Goal: Task Accomplishment & Management: Use online tool/utility

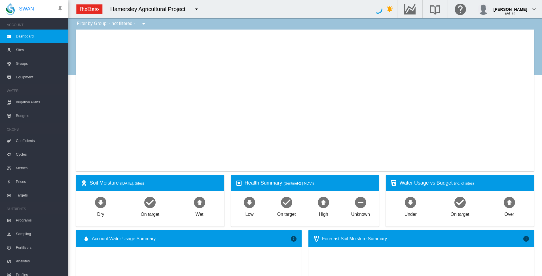
type input "**********"
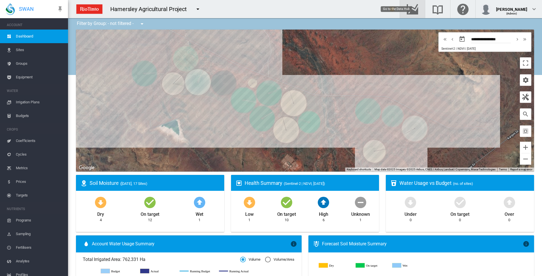
click at [419, 9] on md-icon "Go to the Data Hub" at bounding box center [413, 9] width 14 height 7
click at [34, 103] on span "Irrigation Plans" at bounding box center [40, 102] width 48 height 14
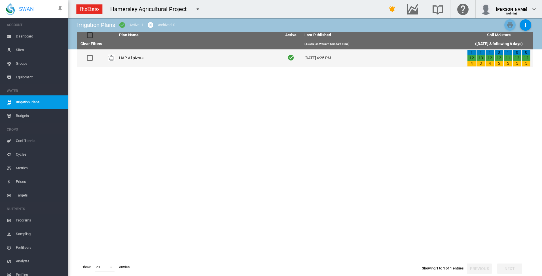
click at [136, 60] on td "HAP All pivots" at bounding box center [198, 57] width 163 height 17
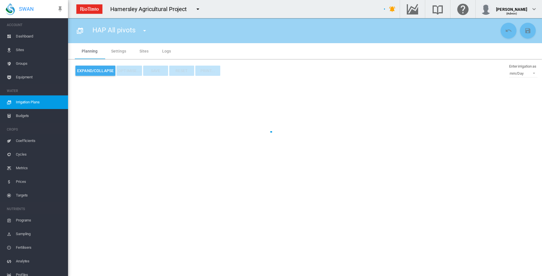
type input "**********"
type input "*"
type input "*****"
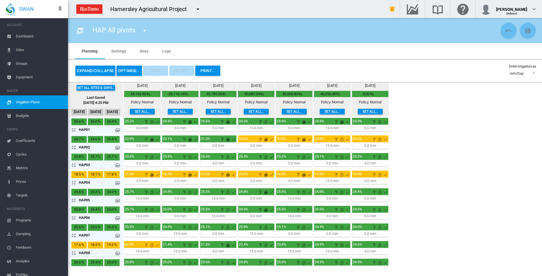
drag, startPoint x: 73, startPoint y: 148, endPoint x: 148, endPoint y: 146, distance: 74.9
click at [74, 148] on md-icon "icon-arrow-expand" at bounding box center [74, 147] width 7 height 7
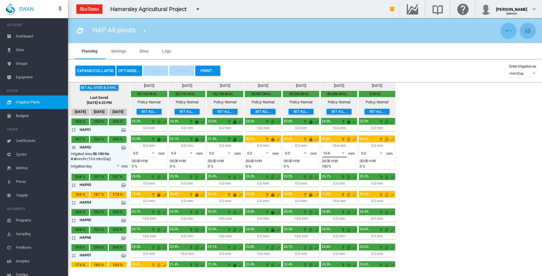
click at [344, 152] on span at bounding box center [341, 152] width 7 height 5
click at [338, 143] on md-option "0.0" at bounding box center [338, 140] width 39 height 14
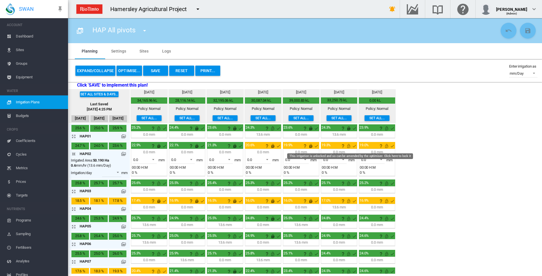
drag, startPoint x: 350, startPoint y: 145, endPoint x: 364, endPoint y: 149, distance: 14.7
click at [351, 145] on md-icon "This irrigation is unlocked and so can be amended by the optimiser. Click here …" at bounding box center [348, 145] width 7 height 7
click at [386, 146] on md-icon "This irrigation is unlocked and so can be amended by the optimiser. Click here …" at bounding box center [386, 145] width 7 height 7
click at [75, 153] on md-icon "icon-arrow-collapse" at bounding box center [74, 153] width 7 height 7
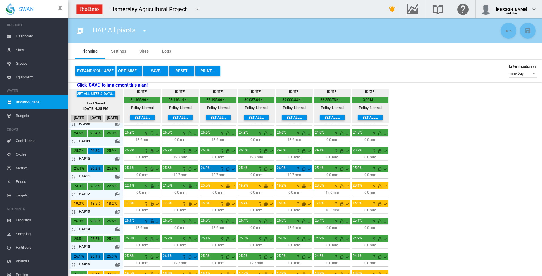
scroll to position [142, 0]
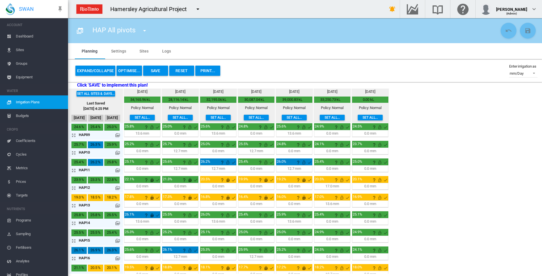
click at [75, 171] on md-icon "icon-arrow-expand" at bounding box center [74, 170] width 7 height 7
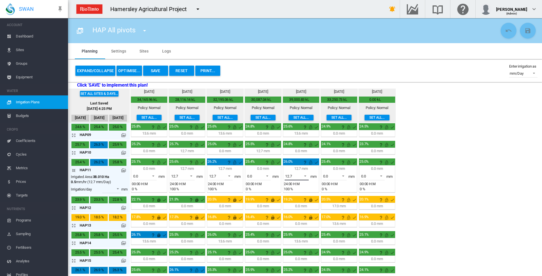
click at [307, 174] on span at bounding box center [303, 175] width 7 height 5
click at [300, 164] on md-option "0.0" at bounding box center [300, 162] width 39 height 14
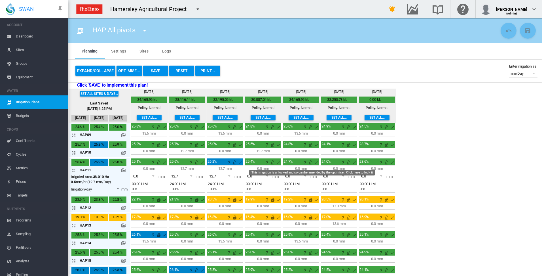
click at [311, 162] on md-icon "This irrigation is unlocked and so can be amended by the optimiser. Click here …" at bounding box center [310, 162] width 7 height 7
click at [273, 163] on md-icon "This irrigation is unlocked and so can be amended by the optimiser. Click here …" at bounding box center [272, 162] width 7 height 7
click at [349, 162] on md-icon "This irrigation is unlocked and so can be amended by the optimiser. Click here …" at bounding box center [348, 162] width 7 height 7
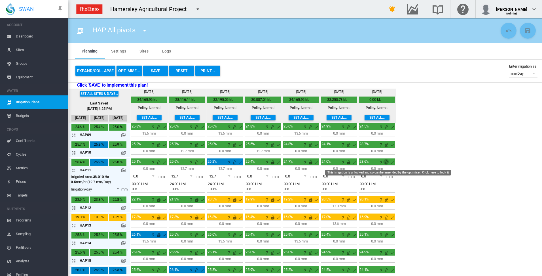
click at [388, 162] on md-icon "This irrigation is unlocked and so can be amended by the optimiser. Click here …" at bounding box center [386, 162] width 7 height 7
click at [74, 170] on md-icon "icon-arrow-collapse" at bounding box center [74, 170] width 7 height 7
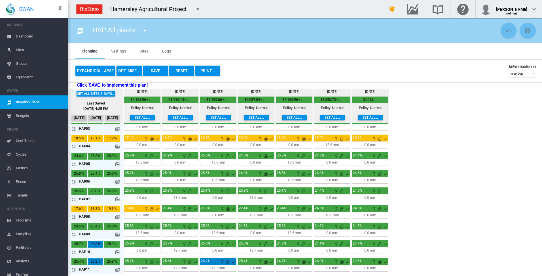
scroll to position [28, 0]
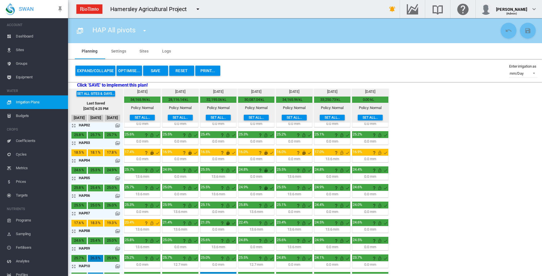
click at [72, 178] on md-icon "icon-arrow-expand" at bounding box center [74, 178] width 7 height 7
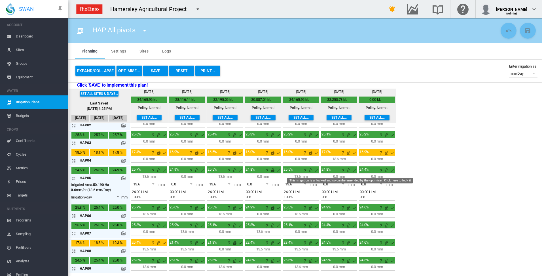
drag, startPoint x: 348, startPoint y: 171, endPoint x: 352, endPoint y: 170, distance: 3.7
click at [348, 170] on md-icon "This irrigation is unlocked and so can be amended by the optimiser. Click here …" at bounding box center [348, 170] width 7 height 7
click at [387, 172] on md-icon "This irrigation is unlocked and so can be amended by the optimiser. Click here …" at bounding box center [386, 170] width 7 height 7
click at [75, 178] on md-icon "icon-arrow-collapse" at bounding box center [74, 178] width 7 height 7
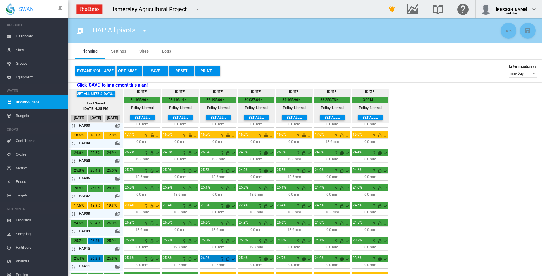
scroll to position [0, 0]
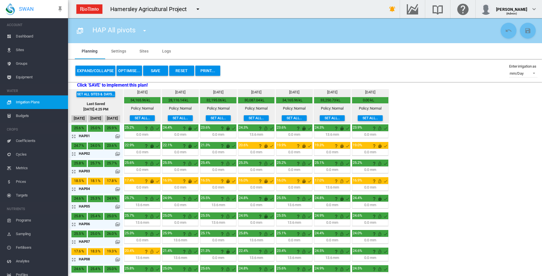
click at [154, 71] on button "Save" at bounding box center [155, 71] width 25 height 10
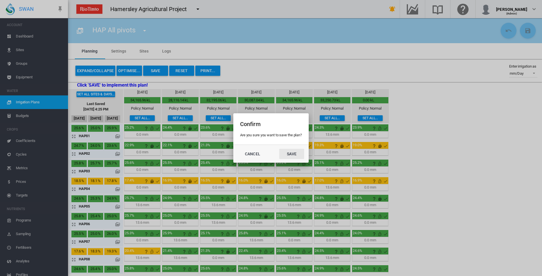
click at [292, 152] on button "Save" at bounding box center [291, 154] width 25 height 10
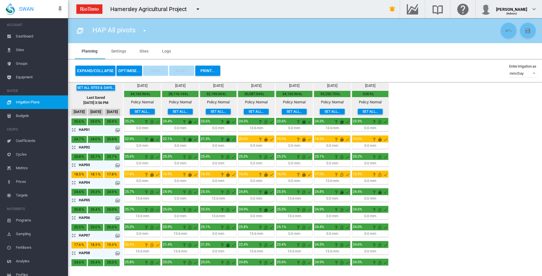
click at [132, 70] on button "OPTIMISE..." at bounding box center [130, 71] width 26 height 10
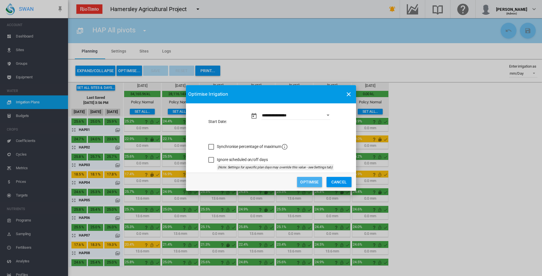
click at [309, 182] on button "Optimise" at bounding box center [309, 182] width 25 height 10
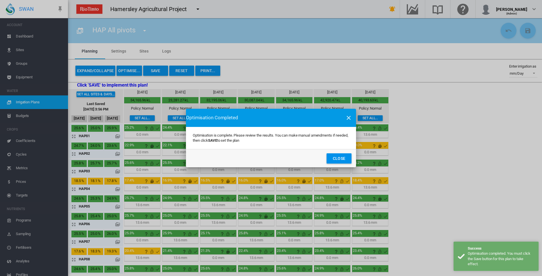
click at [341, 159] on button "Close" at bounding box center [339, 158] width 25 height 10
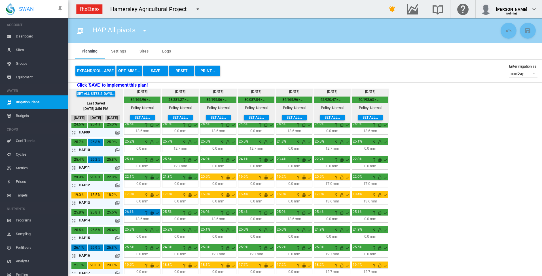
scroll to position [149, 0]
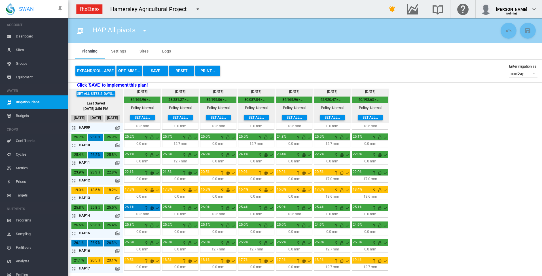
click at [73, 250] on md-icon "icon-arrow-expand" at bounding box center [74, 250] width 7 height 7
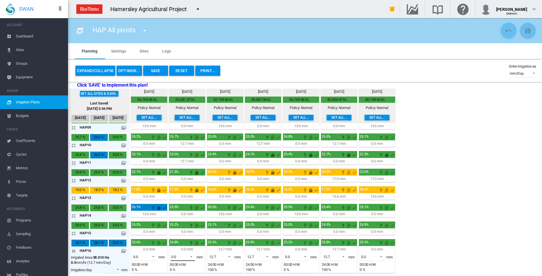
click at [192, 254] on span at bounding box center [189, 255] width 7 height 5
click at [180, 266] on md-option "12.7" at bounding box center [186, 264] width 39 height 14
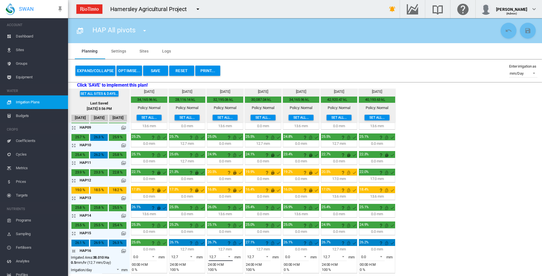
click at [231, 256] on span at bounding box center [227, 255] width 7 height 5
click at [229, 245] on md-option "0.0" at bounding box center [224, 243] width 39 height 14
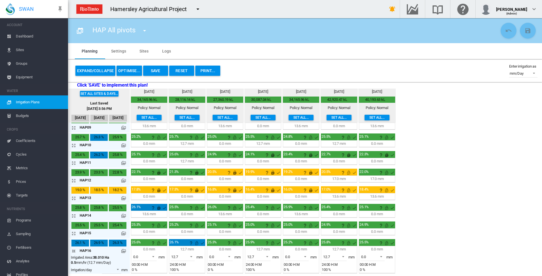
click at [73, 250] on md-icon "icon-arrow-collapse" at bounding box center [74, 250] width 7 height 7
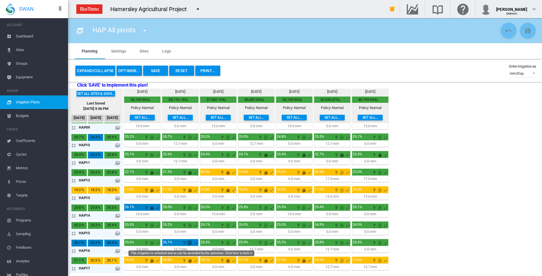
click at [190, 244] on md-icon "This irrigation is unlocked and so can be amended by the optimiser. Click here …" at bounding box center [190, 242] width 7 height 7
click at [133, 71] on button "OPTIMISE..." at bounding box center [130, 71] width 26 height 10
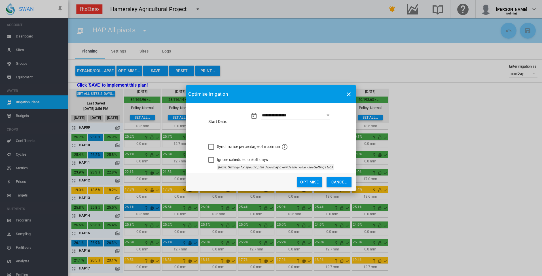
click at [311, 181] on button "Optimise" at bounding box center [309, 182] width 25 height 10
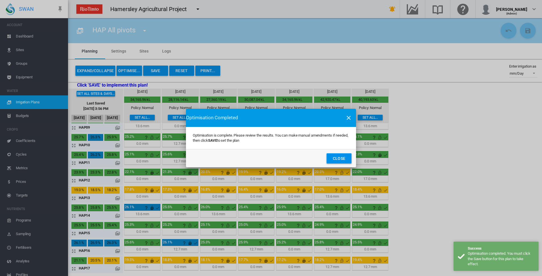
click at [338, 158] on button "Close" at bounding box center [339, 158] width 25 height 10
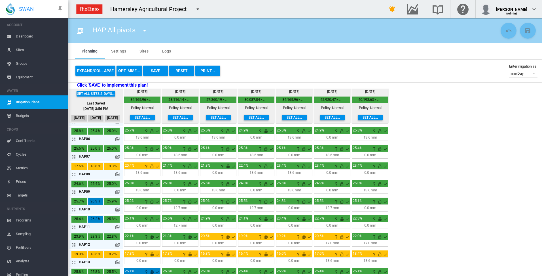
scroll to position [57, 0]
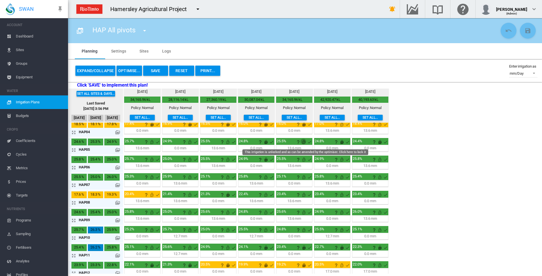
click at [305, 142] on md-icon "This irrigation is unlocked and so can be amended by the optimiser. Click here …" at bounding box center [304, 141] width 7 height 7
click at [130, 71] on button "OPTIMISE..." at bounding box center [130, 71] width 26 height 10
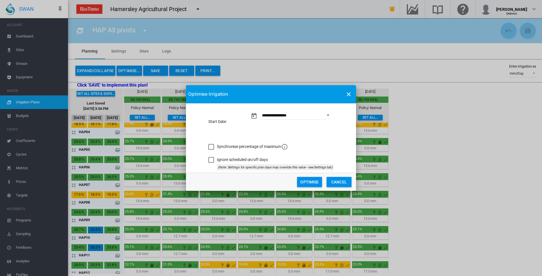
click at [312, 183] on button "Optimise" at bounding box center [309, 182] width 25 height 10
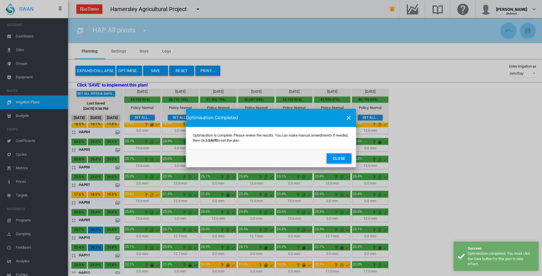
click at [337, 158] on button "Close" at bounding box center [339, 158] width 25 height 10
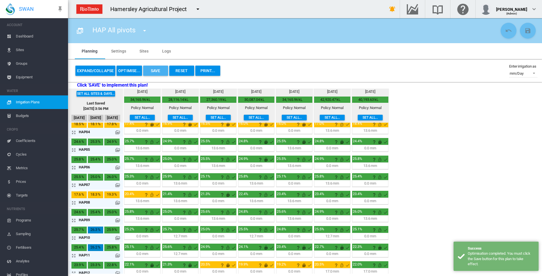
click at [151, 73] on button "Save" at bounding box center [155, 71] width 25 height 10
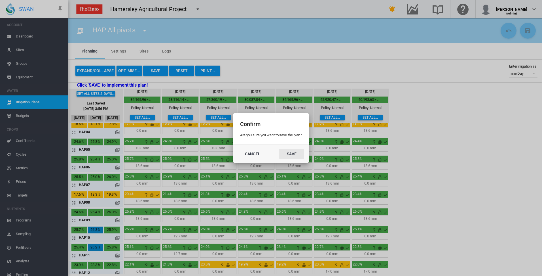
click at [292, 153] on button "Save" at bounding box center [291, 154] width 25 height 10
